Goal: Navigation & Orientation: Find specific page/section

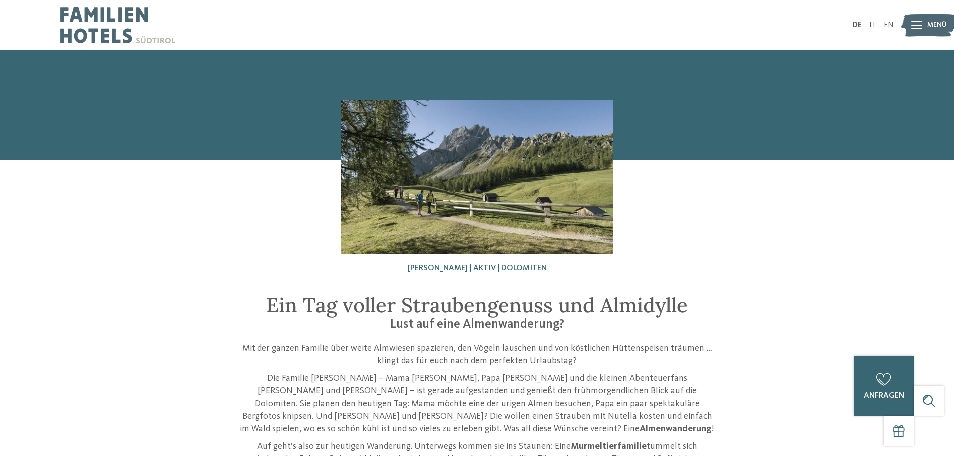
drag, startPoint x: 871, startPoint y: 23, endPoint x: 865, endPoint y: 28, distance: 7.4
click at [871, 23] on link "IT" at bounding box center [872, 25] width 7 height 8
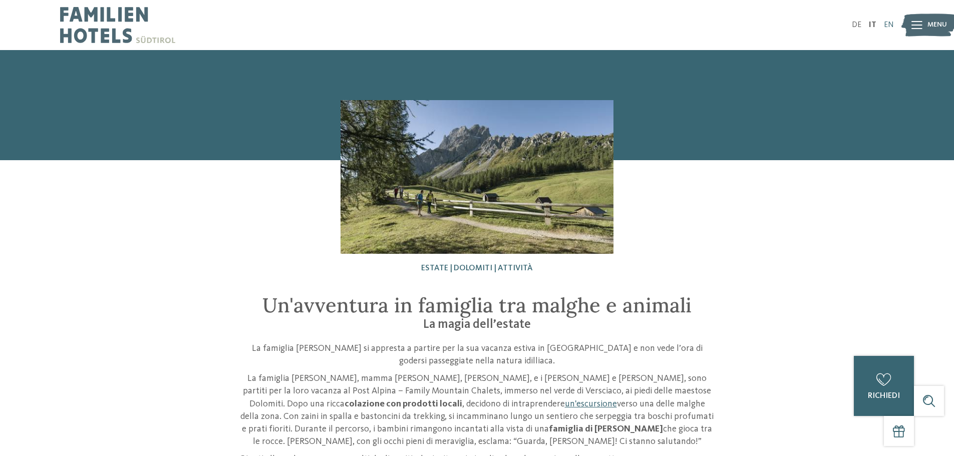
click at [889, 22] on link "EN" at bounding box center [889, 25] width 10 height 8
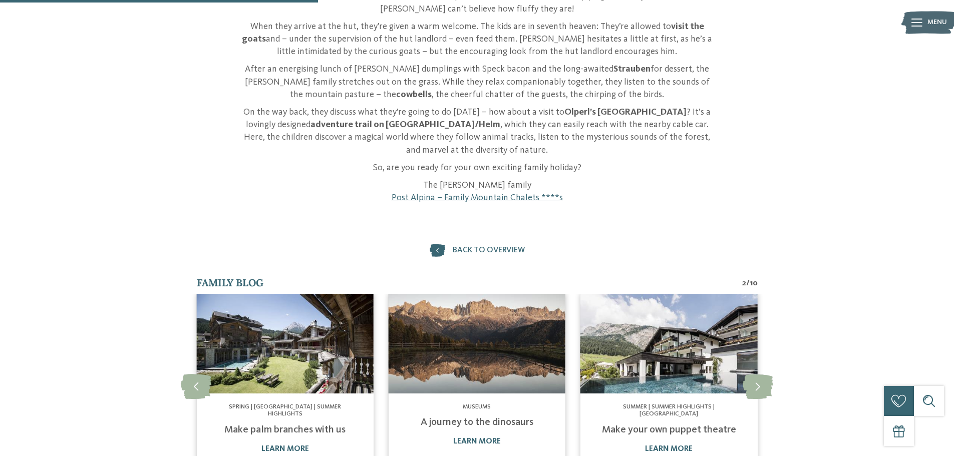
scroll to position [350, 0]
